Goal: Transaction & Acquisition: Purchase product/service

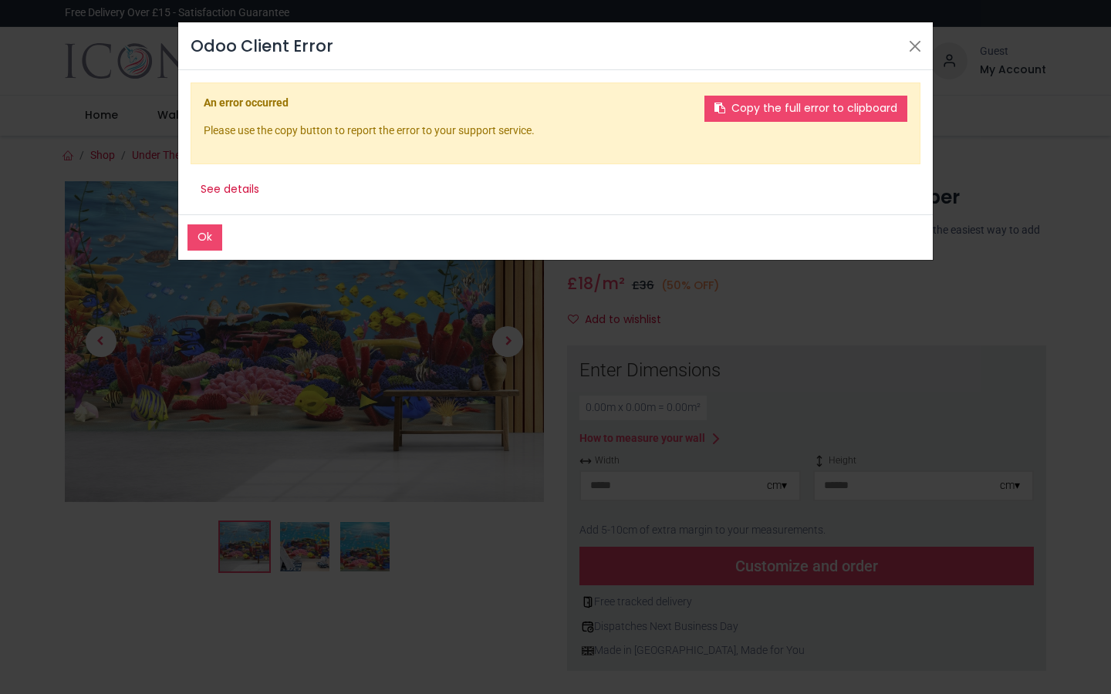
click at [511, 340] on div "Odoo Client Error Ok Copy the full error to clipboard An error occurred Please …" at bounding box center [555, 347] width 1111 height 694
click at [205, 238] on button "Ok" at bounding box center [204, 237] width 35 height 26
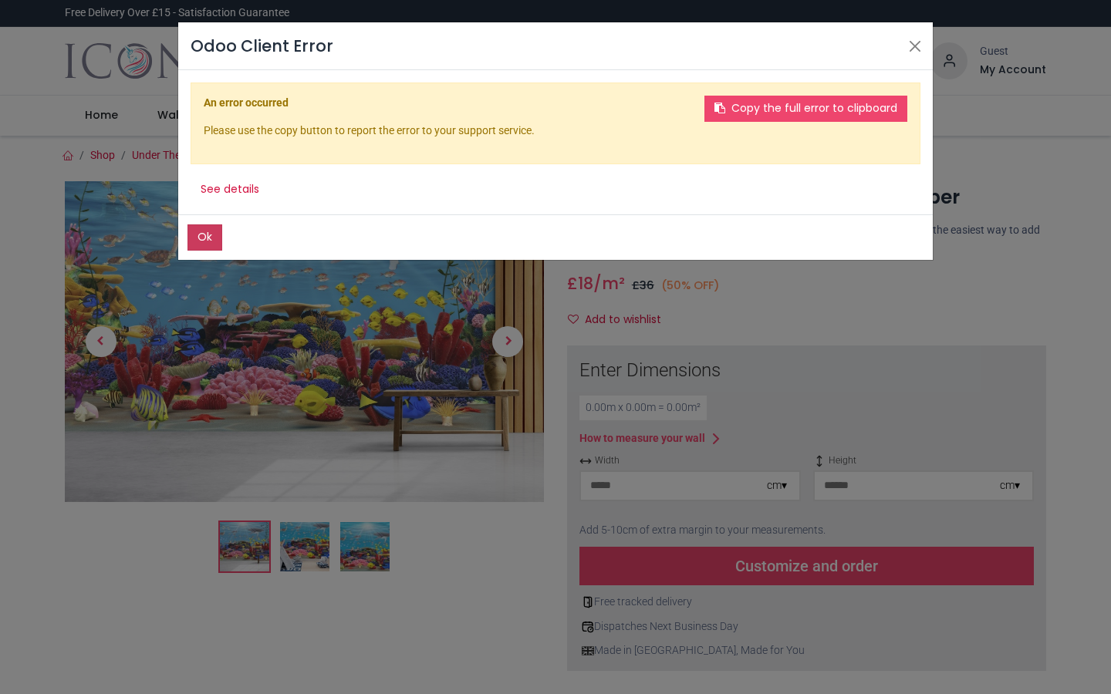
click at [204, 231] on button "Ok" at bounding box center [204, 237] width 35 height 26
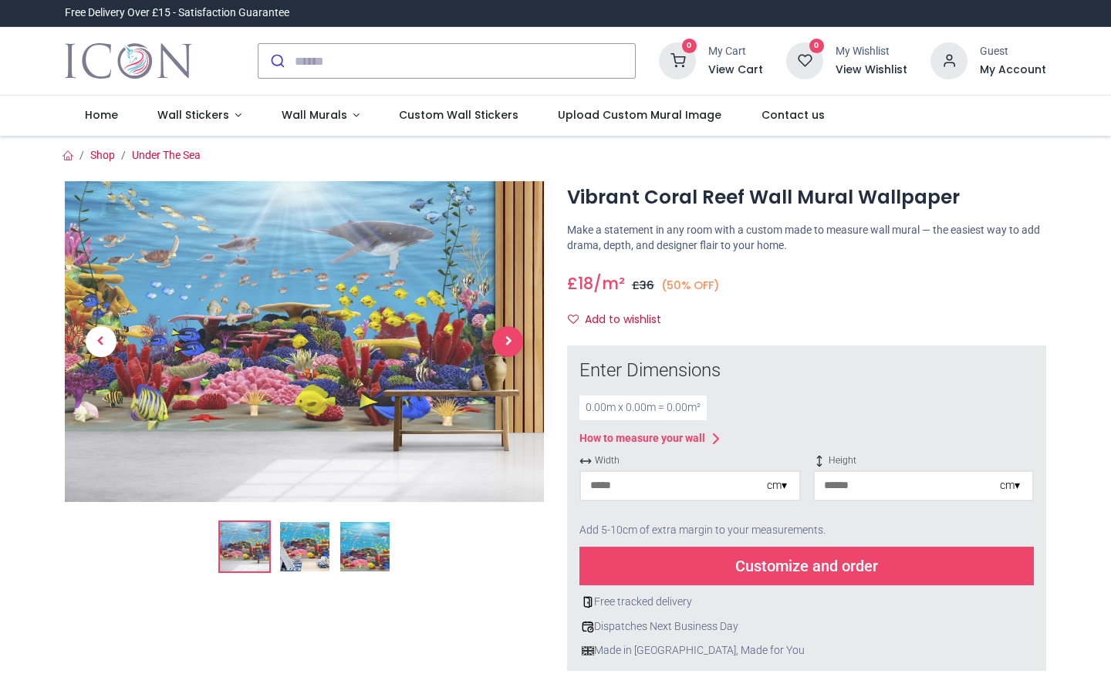
click at [506, 333] on span "Next" at bounding box center [507, 341] width 31 height 31
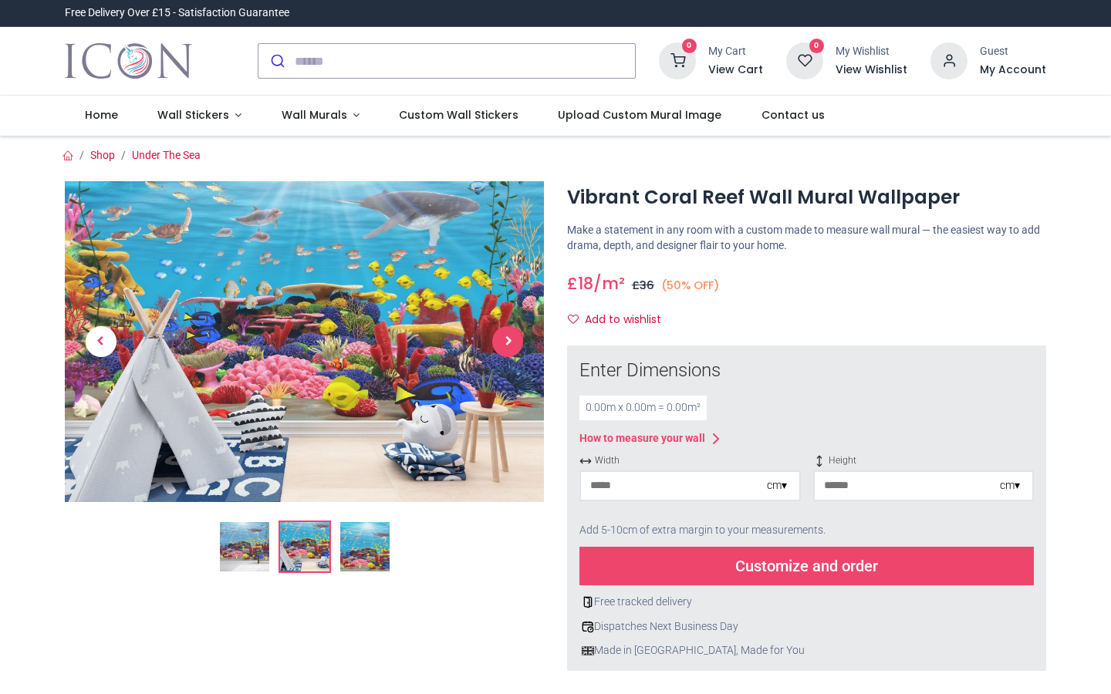
click at [508, 339] on span "Next" at bounding box center [507, 341] width 31 height 31
